Goal: Check status: Check status

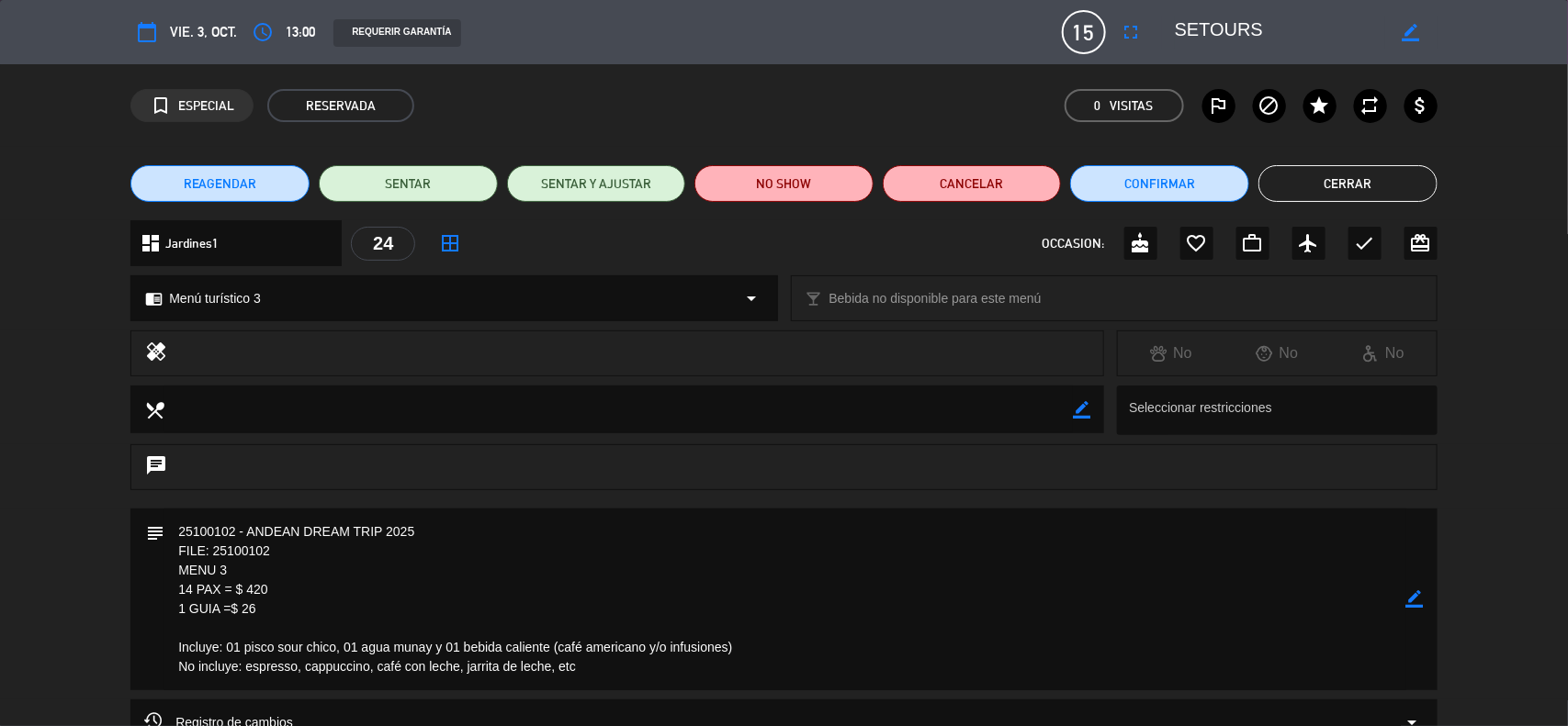
click at [1408, 600] on icon "border_color" at bounding box center [1415, 599] width 18 height 18
click at [1408, 600] on icon at bounding box center [1415, 599] width 18 height 18
click at [0, 0] on div at bounding box center [0, 0] width 0 height 0
click at [1323, 186] on button "Cerrar" at bounding box center [1348, 184] width 179 height 37
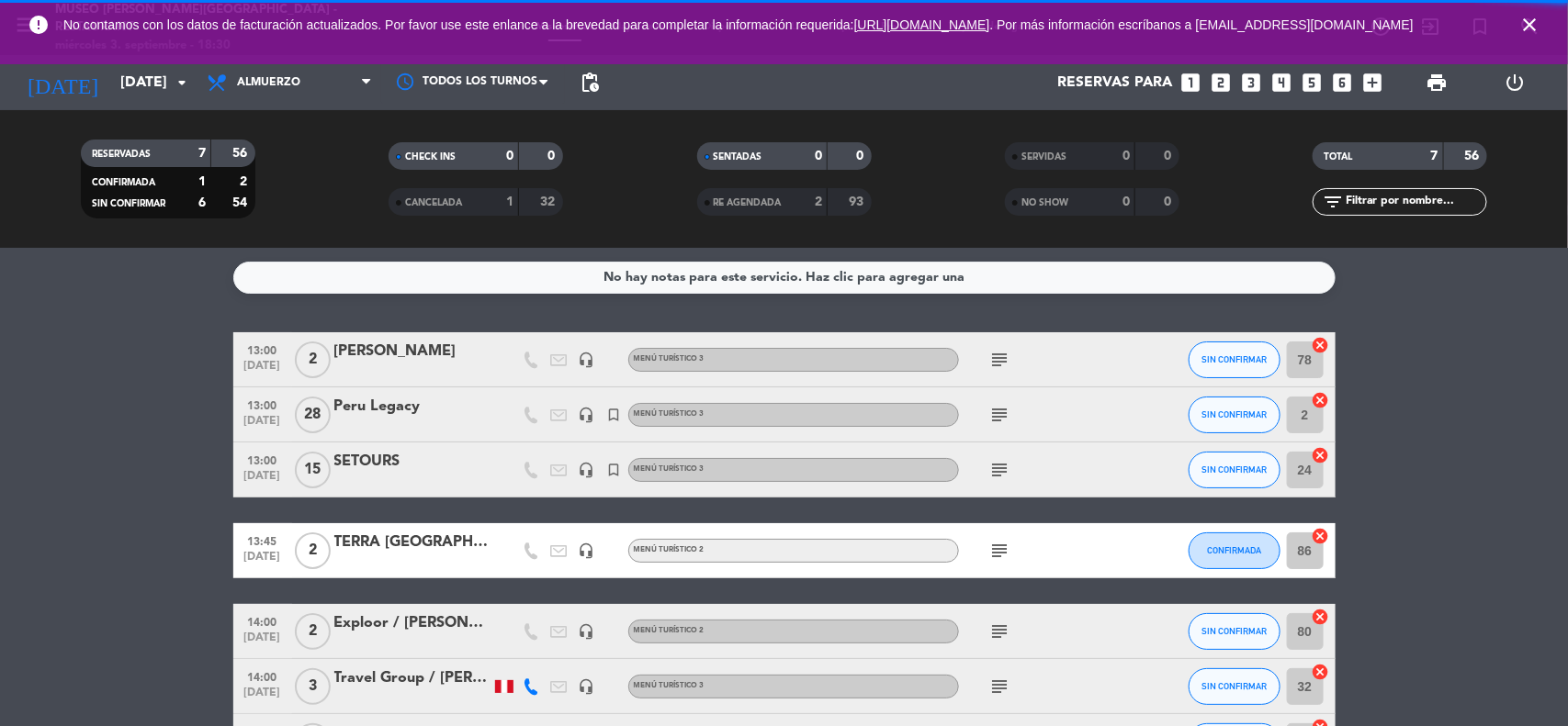
click at [1533, 14] on span "close" at bounding box center [1529, 24] width 49 height 49
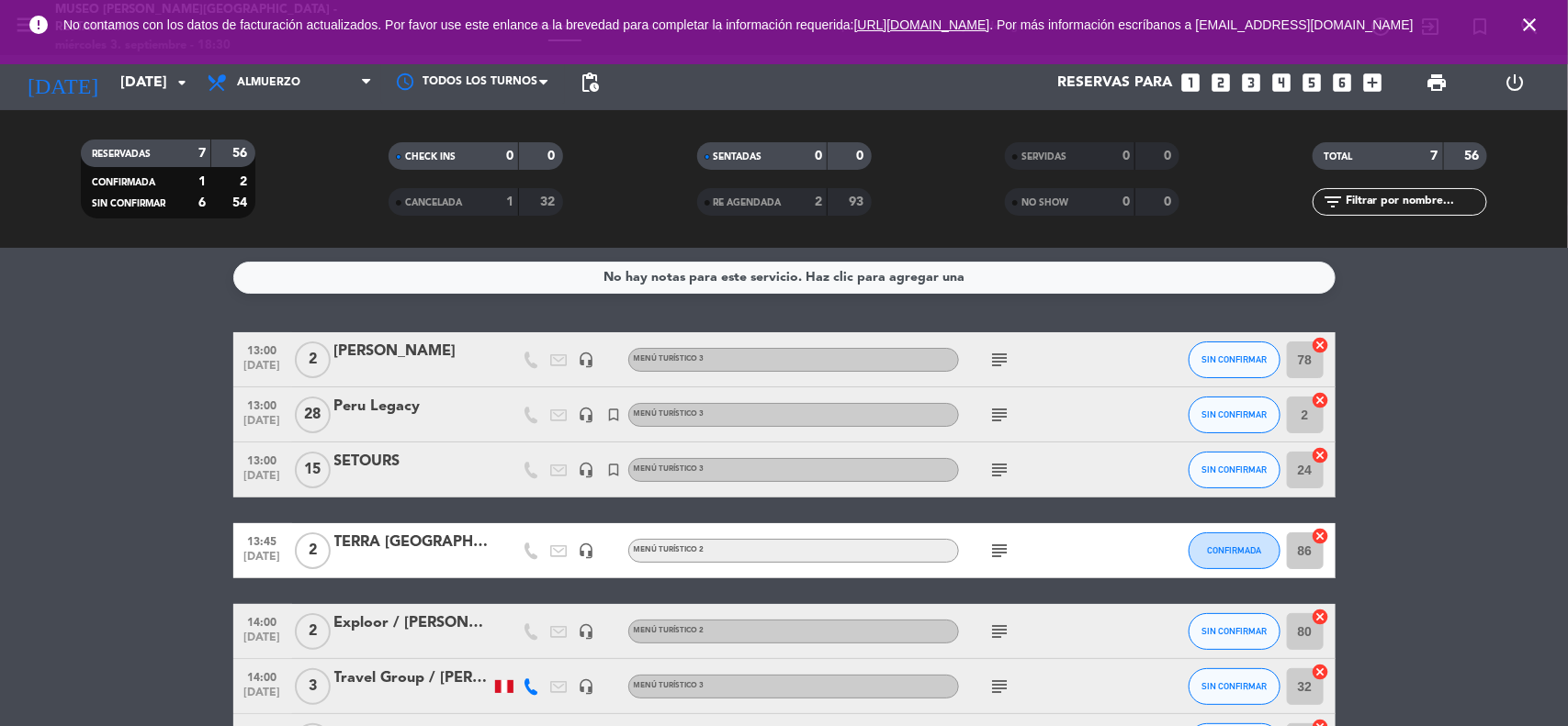
click at [1532, 29] on icon "close" at bounding box center [1530, 25] width 22 height 22
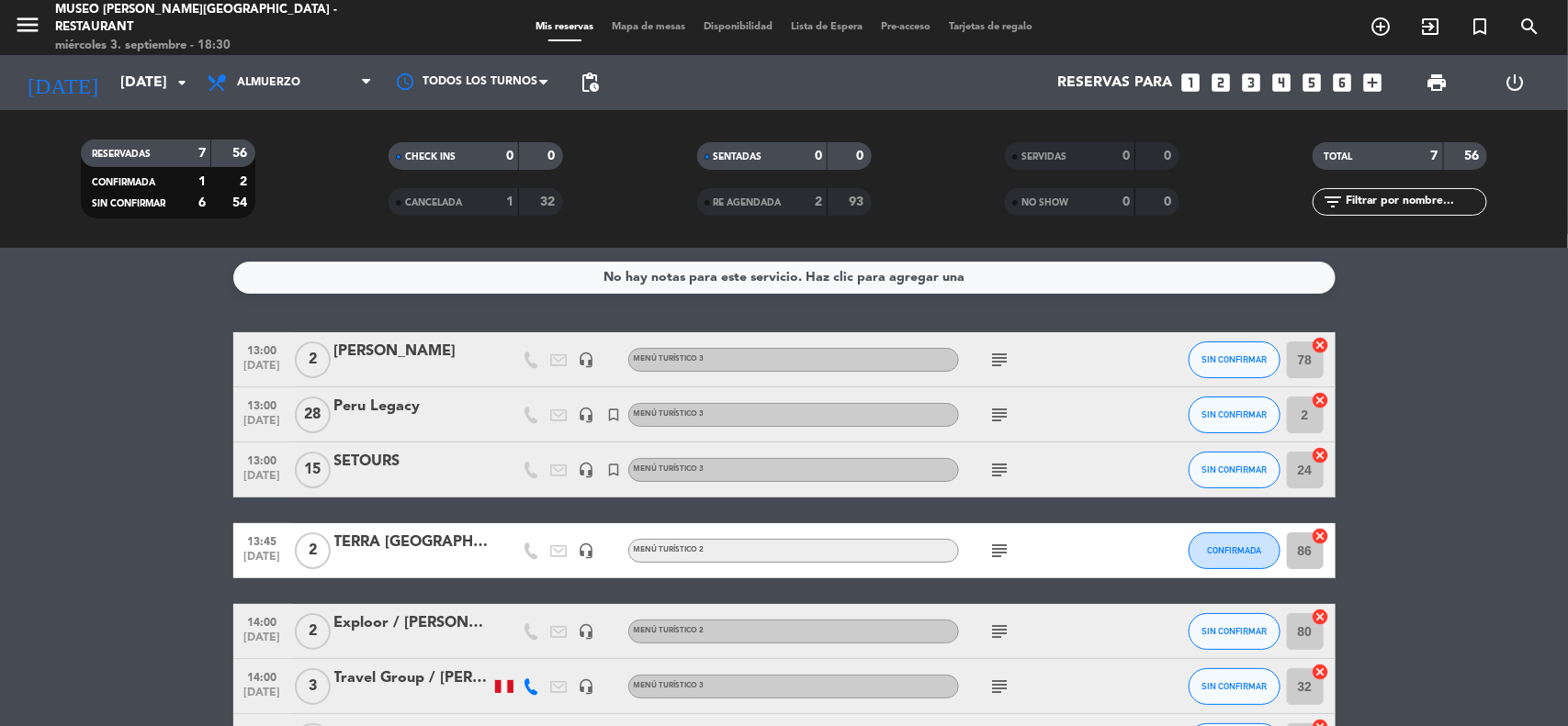
click at [1458, 395] on bookings-row "13:00 [DATE] 2 [PERSON_NAME] Sacaze headset_mic Menú turístico 3 subject SIN CO…" at bounding box center [784, 551] width 1568 height 437
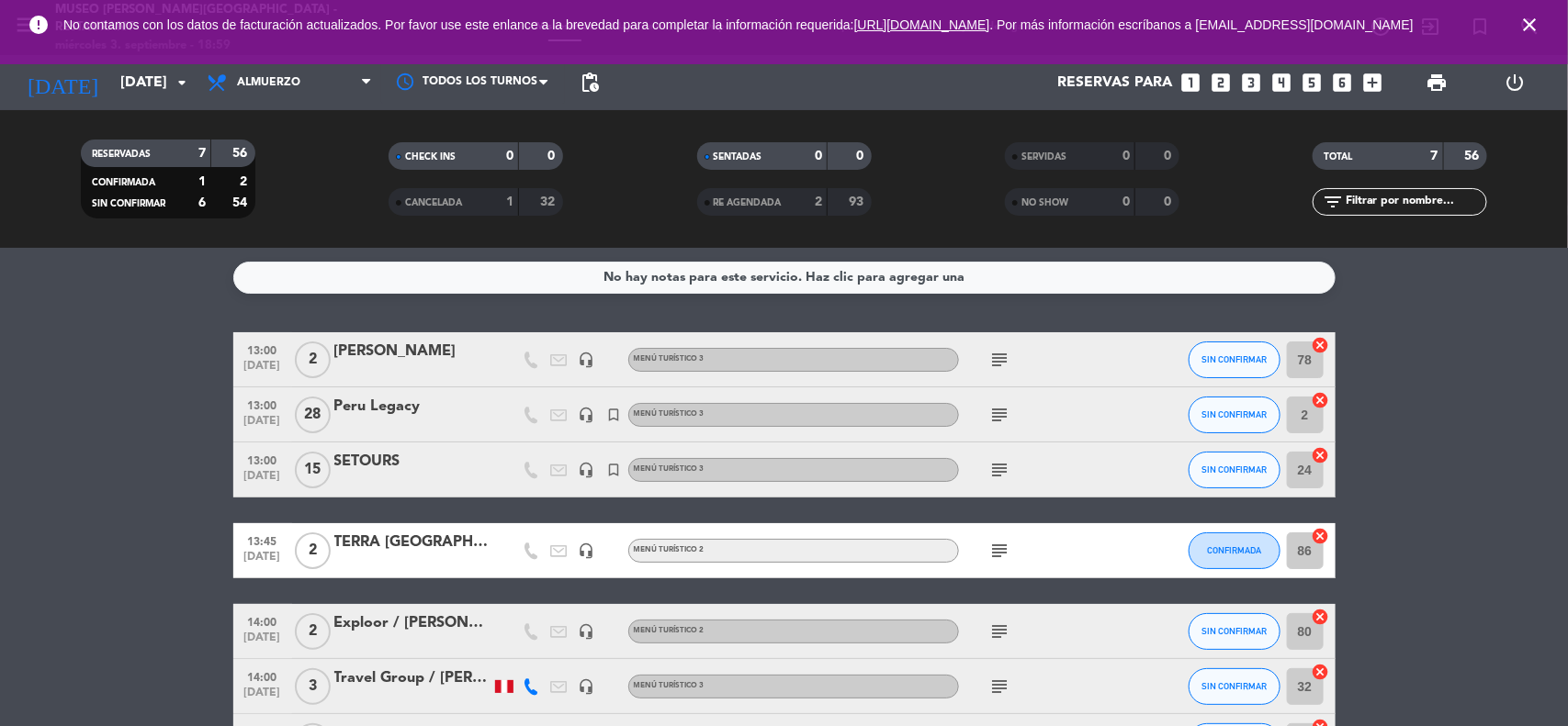
click at [1535, 31] on icon "close" at bounding box center [1530, 25] width 22 height 22
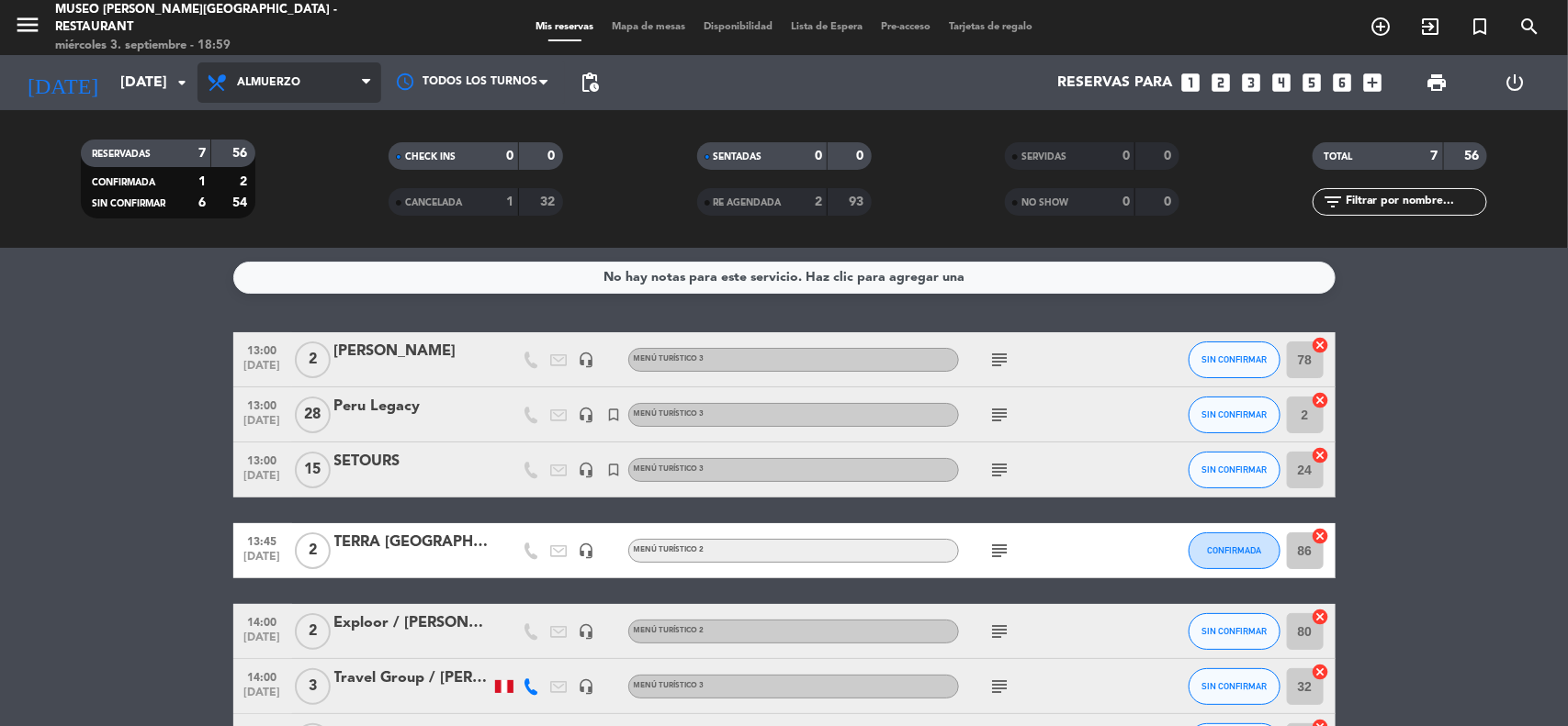
click at [282, 83] on span "Almuerzo" at bounding box center [268, 83] width 63 height 13
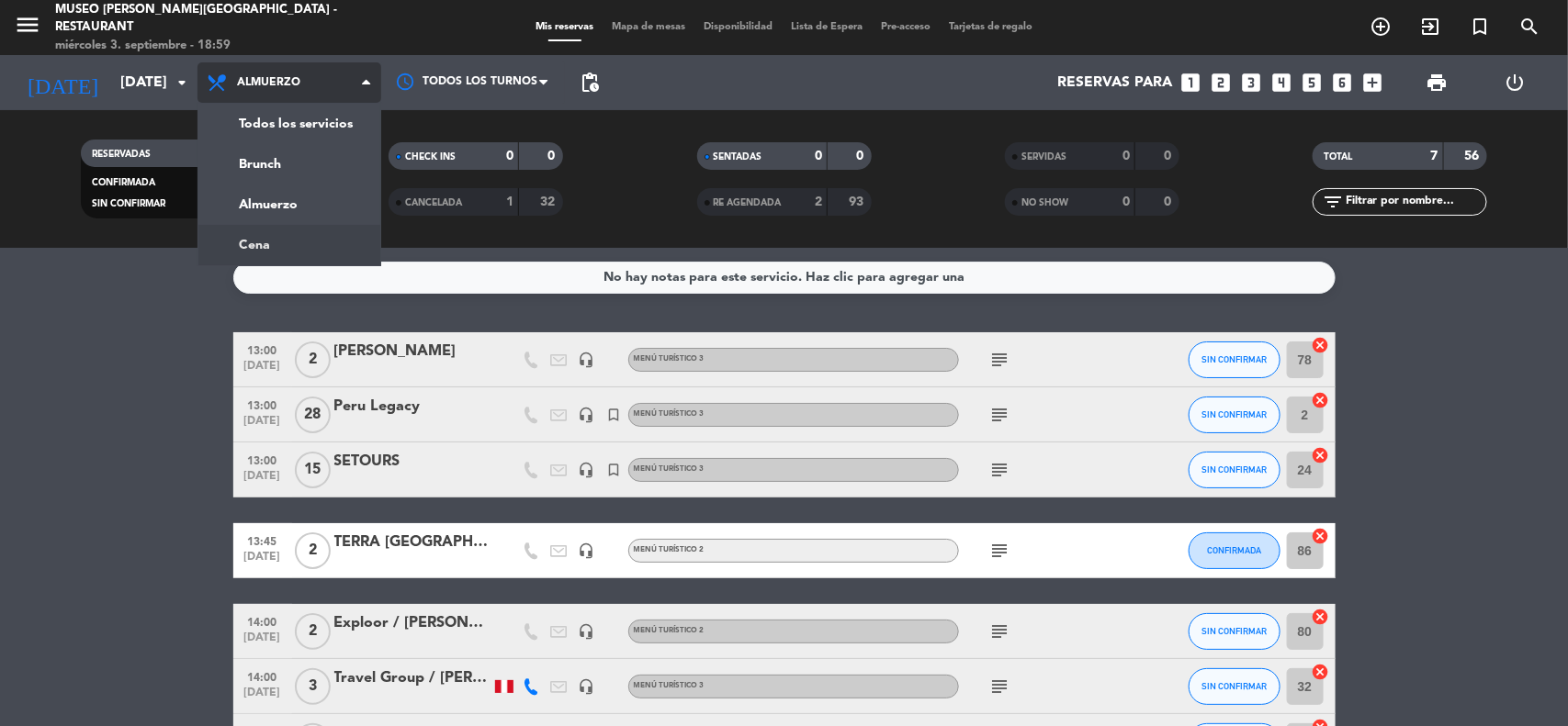
click at [276, 249] on ng-component "menu [GEOGRAPHIC_DATA][PERSON_NAME] - Restaurant [DATE] 3. septiembre - 18:59 M…" at bounding box center [784, 363] width 1568 height 726
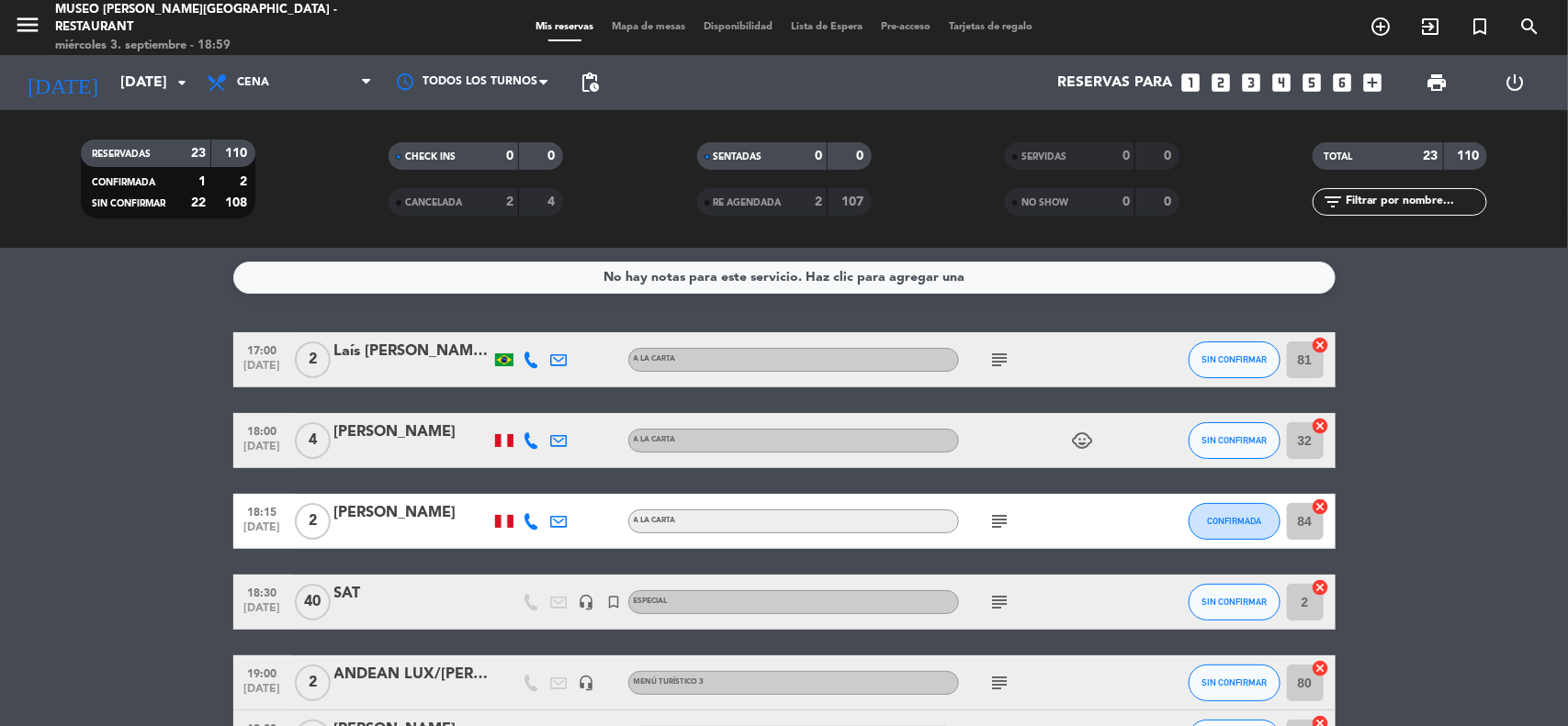
click at [1410, 207] on input "text" at bounding box center [1415, 202] width 142 height 20
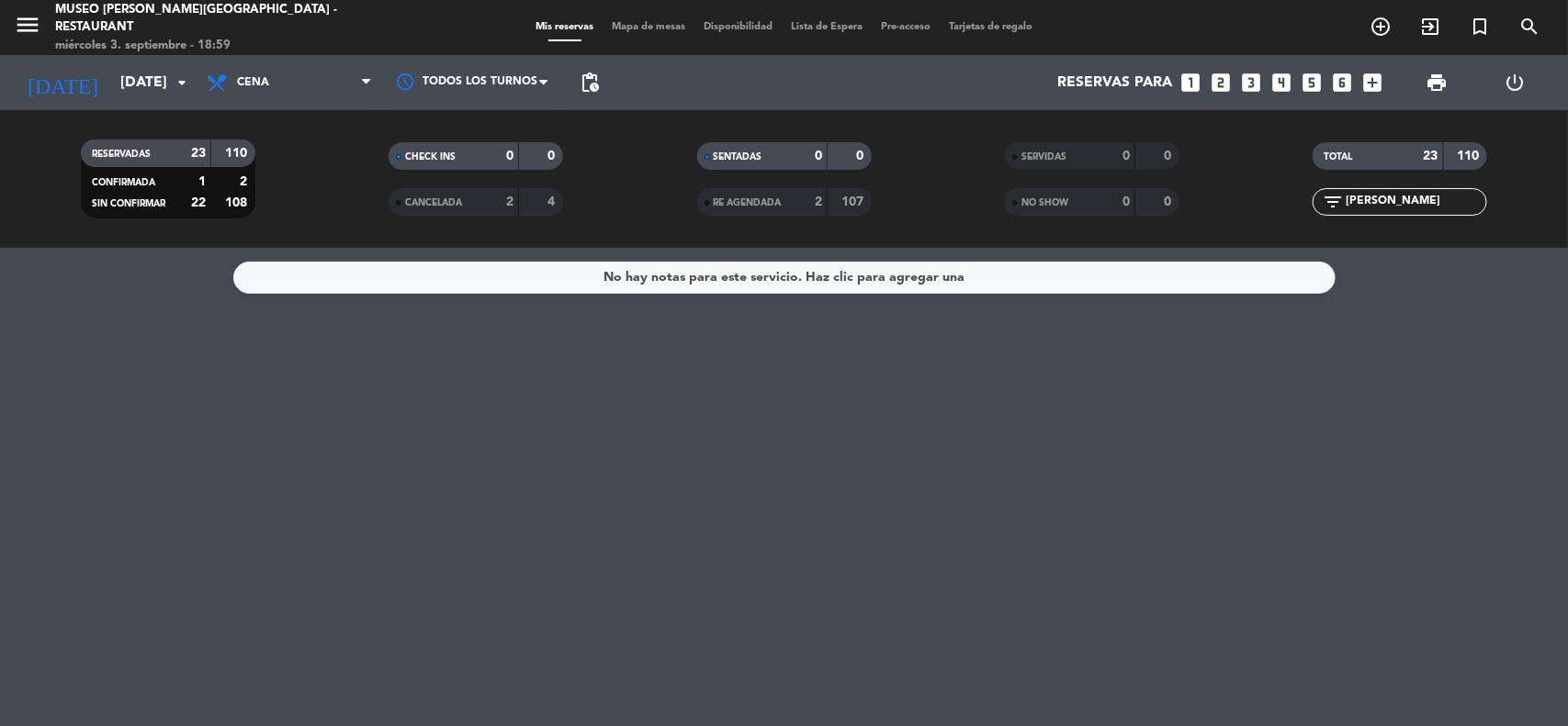
click at [1450, 358] on div "No hay notas para este servicio. Haz clic para agregar una" at bounding box center [784, 486] width 1568 height 478
drag, startPoint x: 1401, startPoint y: 205, endPoint x: 1264, endPoint y: 202, distance: 137.0
click at [1264, 202] on div "filter_list [PERSON_NAME]" at bounding box center [1400, 202] width 307 height 28
type input "[PERSON_NAME]"
click at [1392, 35] on icon "search" at bounding box center [1381, 27] width 22 height 22
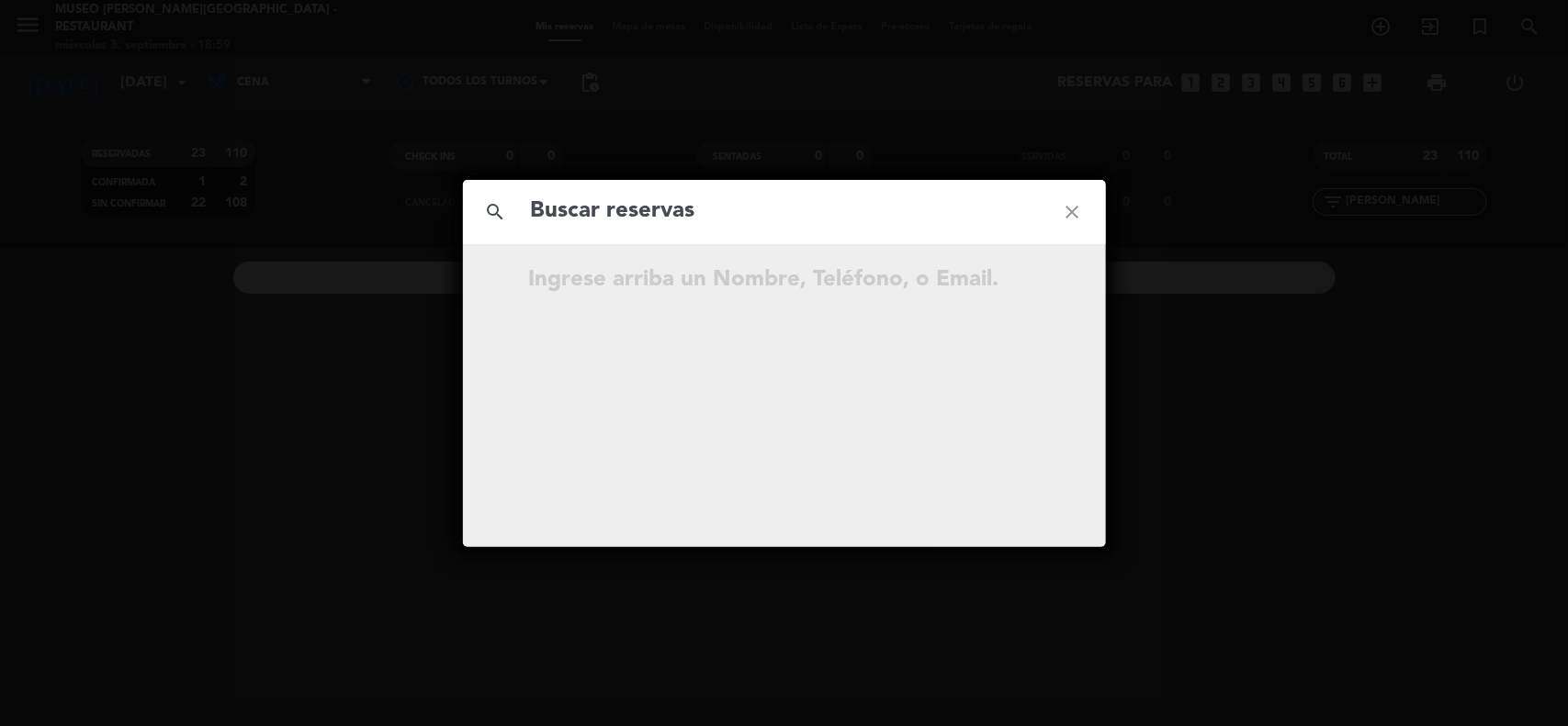
click at [631, 207] on input "text" at bounding box center [785, 212] width 511 height 38
type input "[PERSON_NAME]"
click at [1027, 281] on icon "open_in_new" at bounding box center [1027, 283] width 22 height 22
